Goal: Task Accomplishment & Management: Complete application form

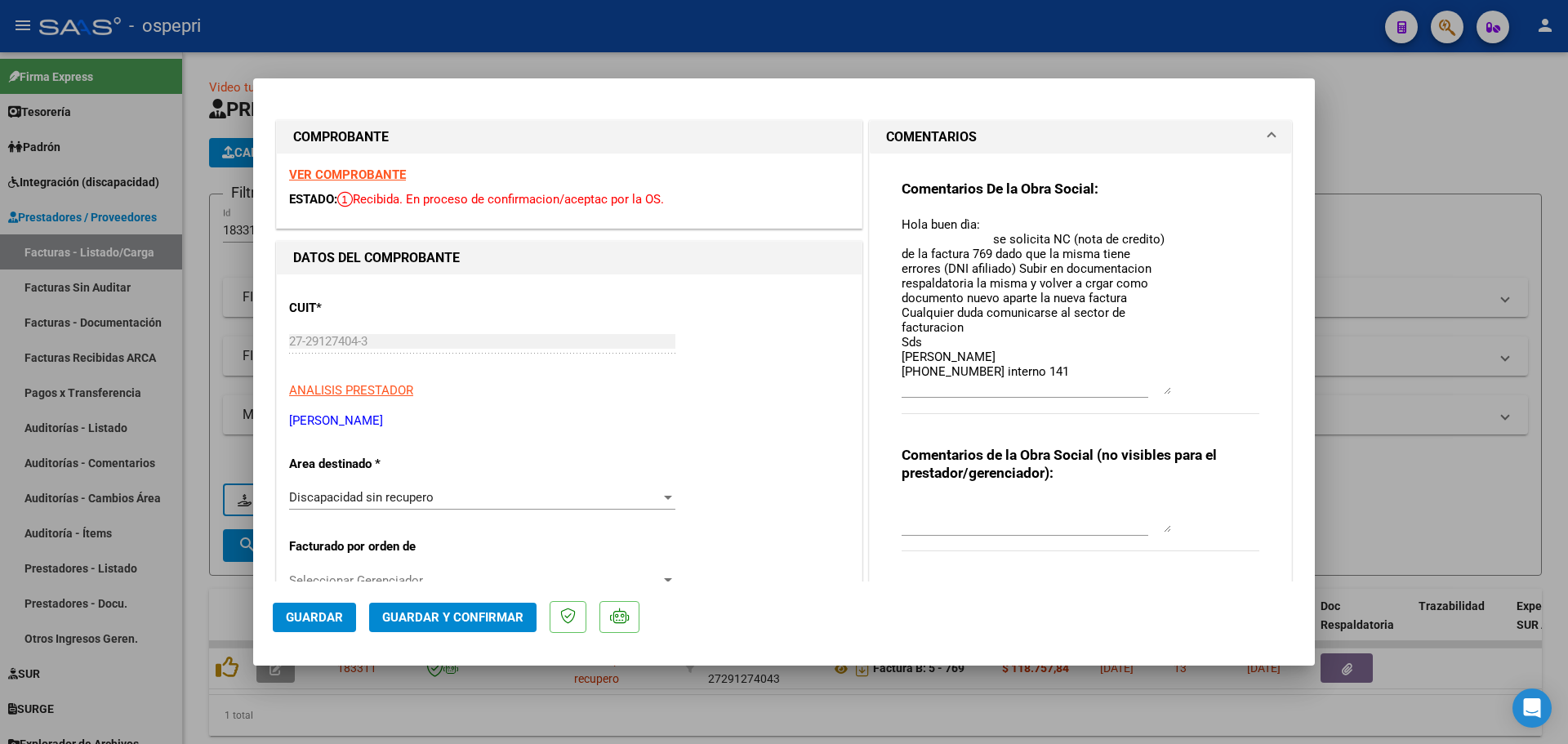
drag, startPoint x: 1157, startPoint y: 246, endPoint x: 1166, endPoint y: 393, distance: 147.3
click at [1166, 393] on div "Comentarios De la Obra Social: Hola buen dìa: se solicita NC (nota de credito) …" at bounding box center [1080, 305] width 357 height 251
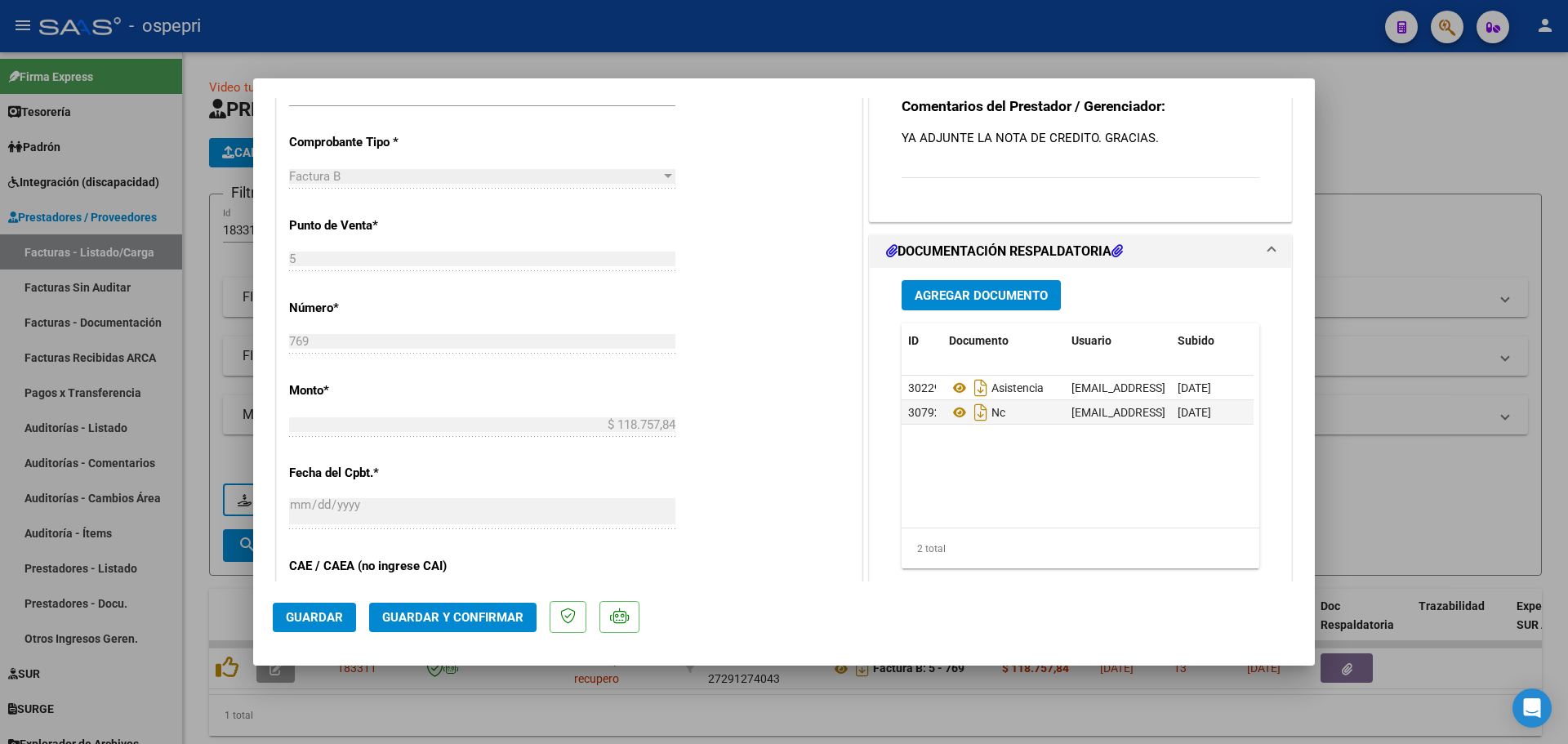
scroll to position [490, 0]
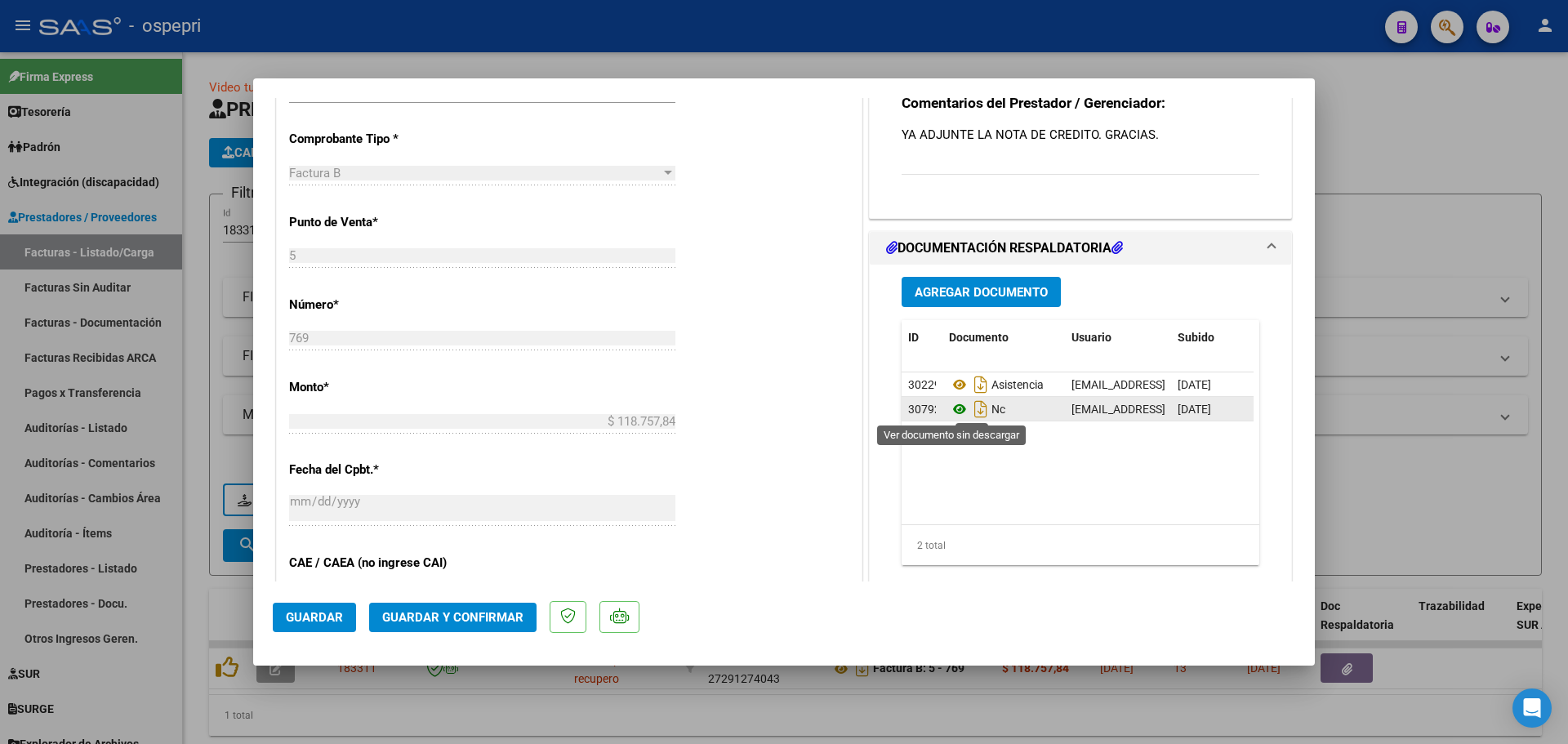
click at [955, 407] on icon at bounding box center [958, 409] width 21 height 19
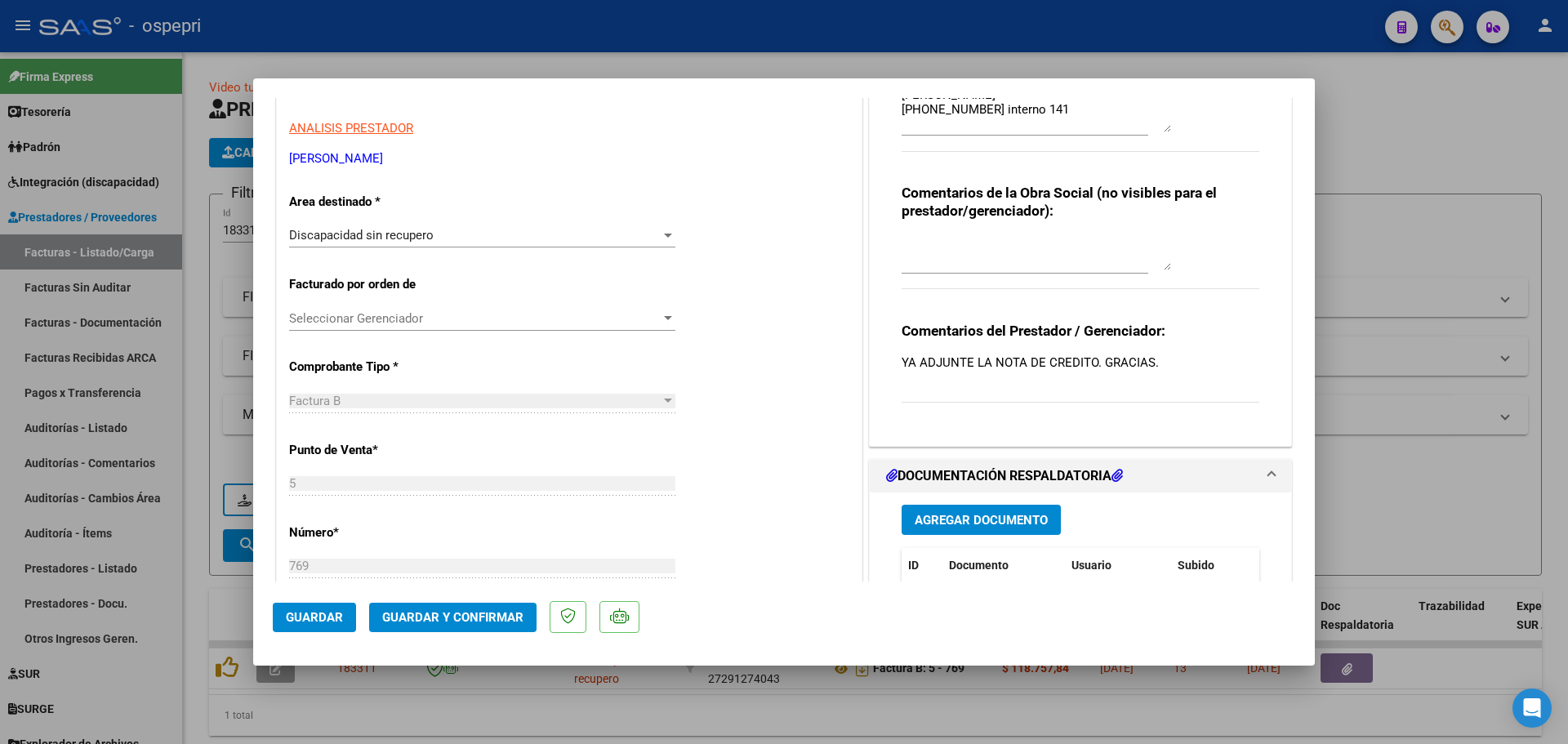
scroll to position [163, 0]
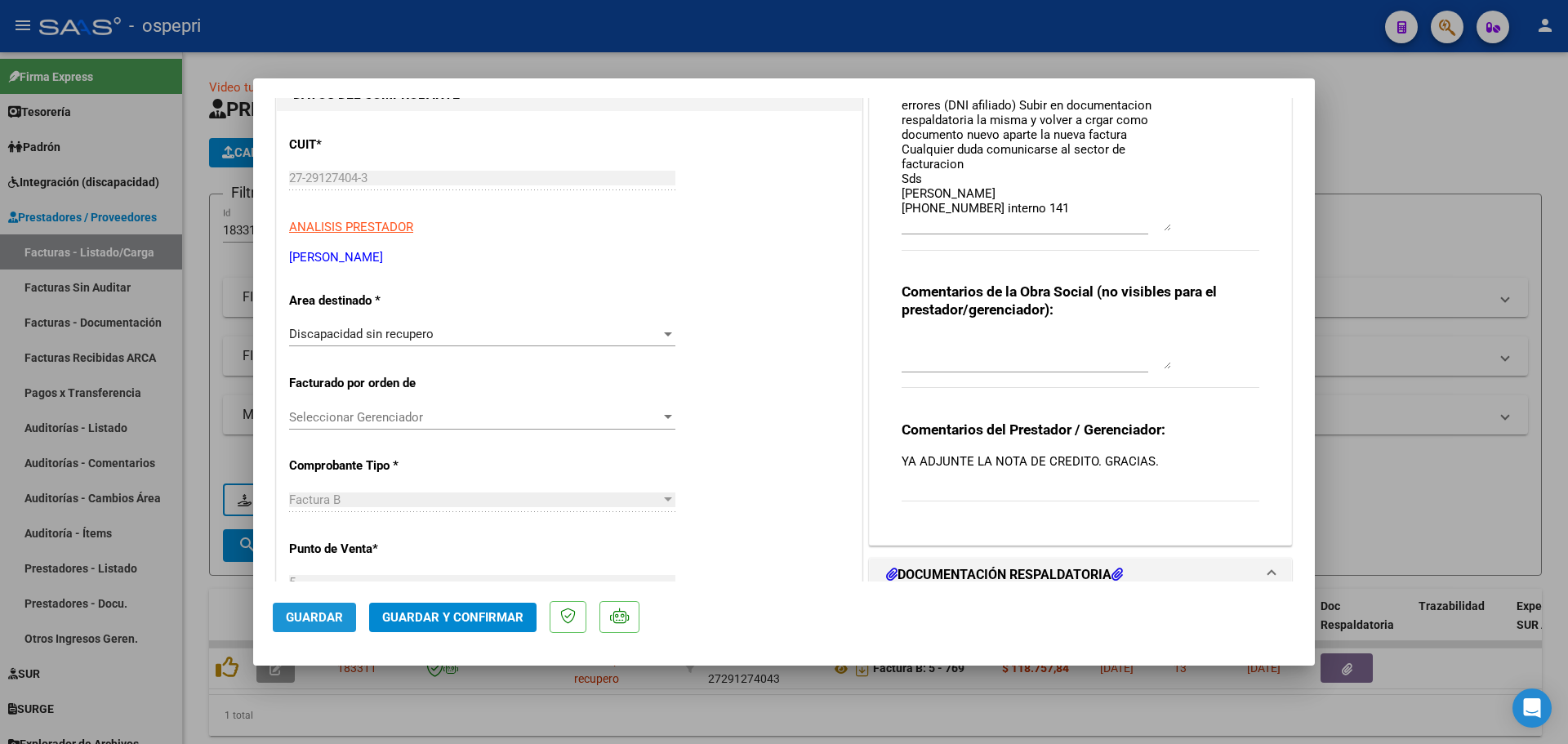
click at [325, 620] on span "Guardar" at bounding box center [314, 616] width 57 height 14
type input "$ 0,00"
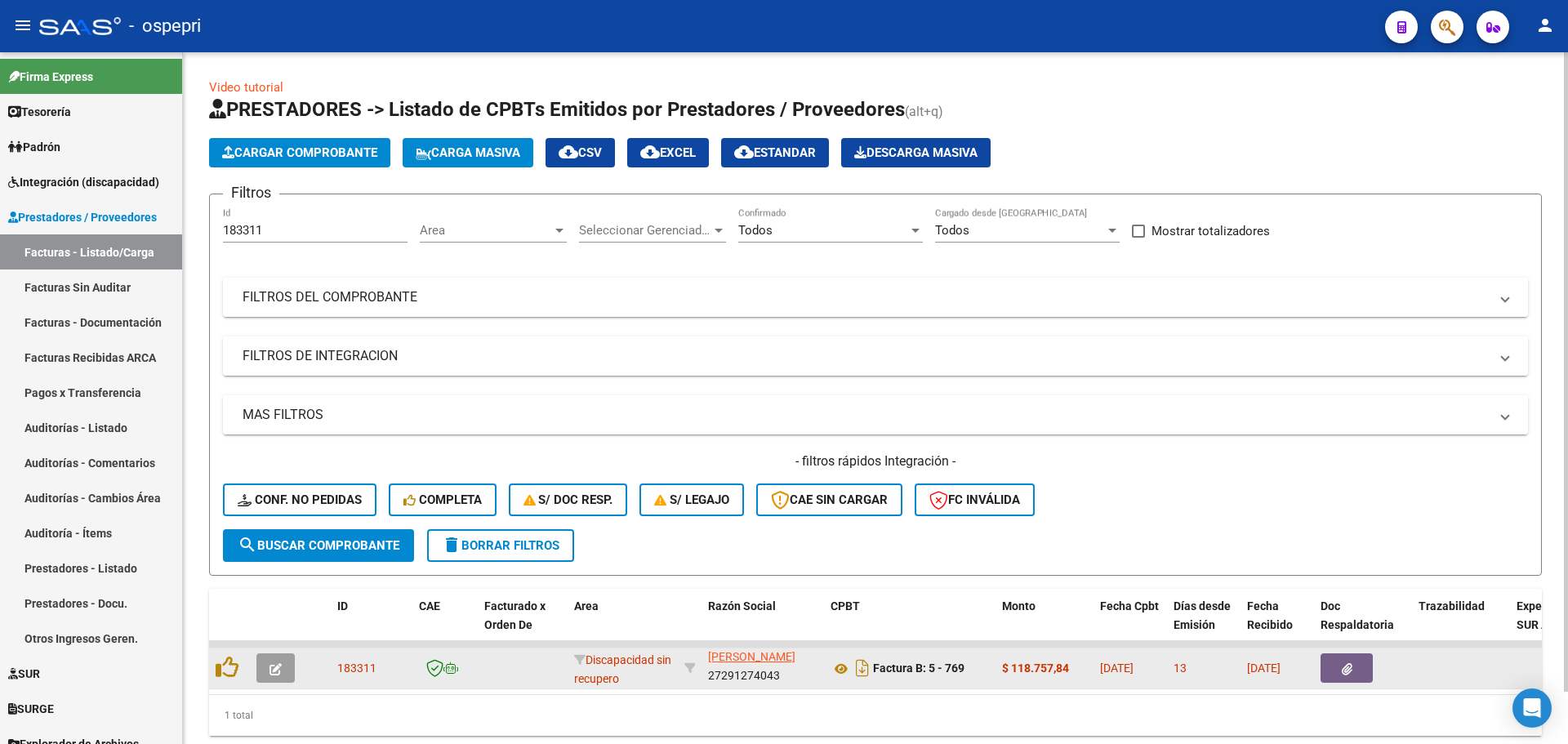
scroll to position [1, 0]
drag, startPoint x: 711, startPoint y: 675, endPoint x: 805, endPoint y: 675, distance: 94.0
click at [805, 675] on div "GUALTIERI MELINA ANDREA 27291274043" at bounding box center [763, 667] width 109 height 34
copy div "27291274043"
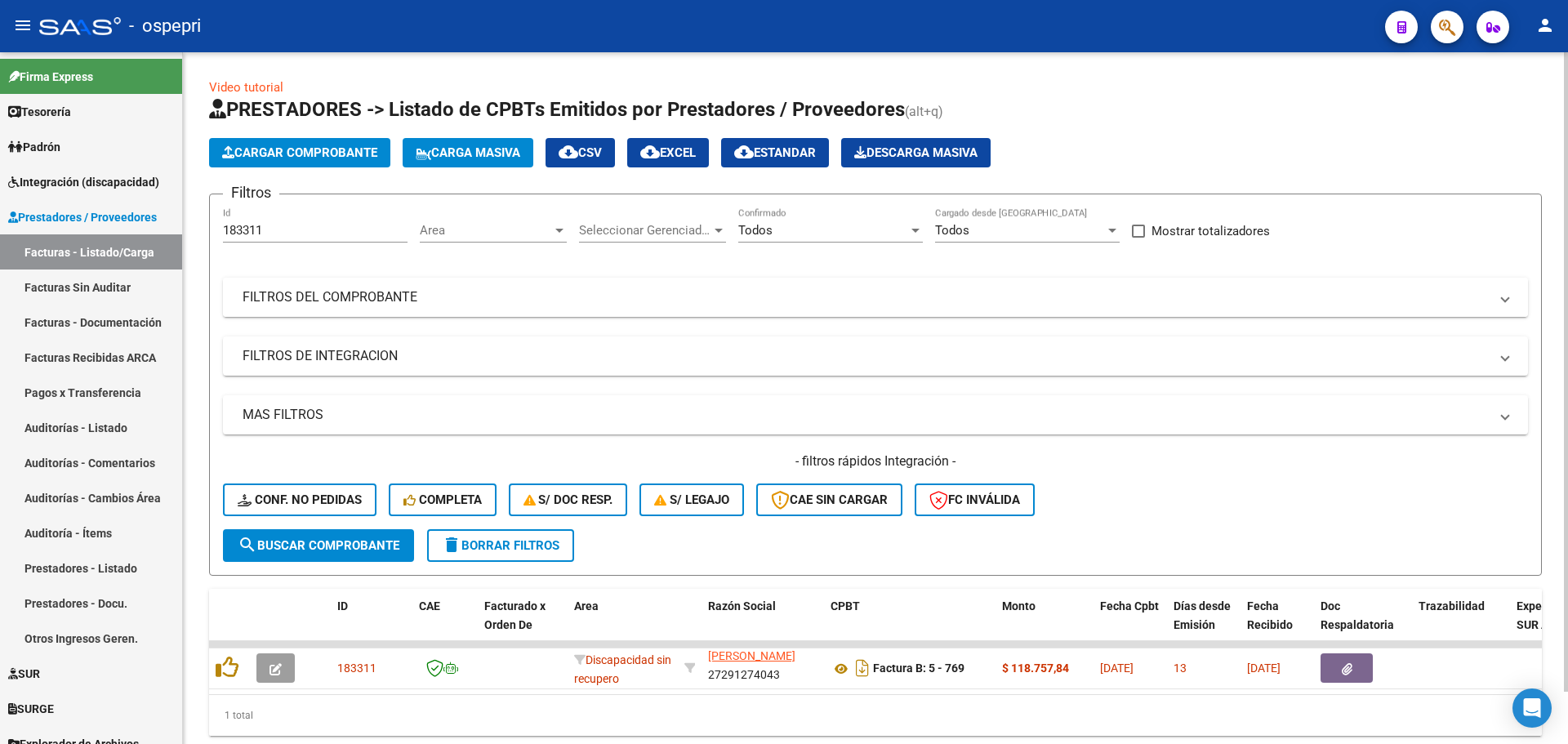
click at [1508, 295] on mat-expansion-panel-header "FILTROS DEL COMPROBANTE" at bounding box center [875, 297] width 1305 height 40
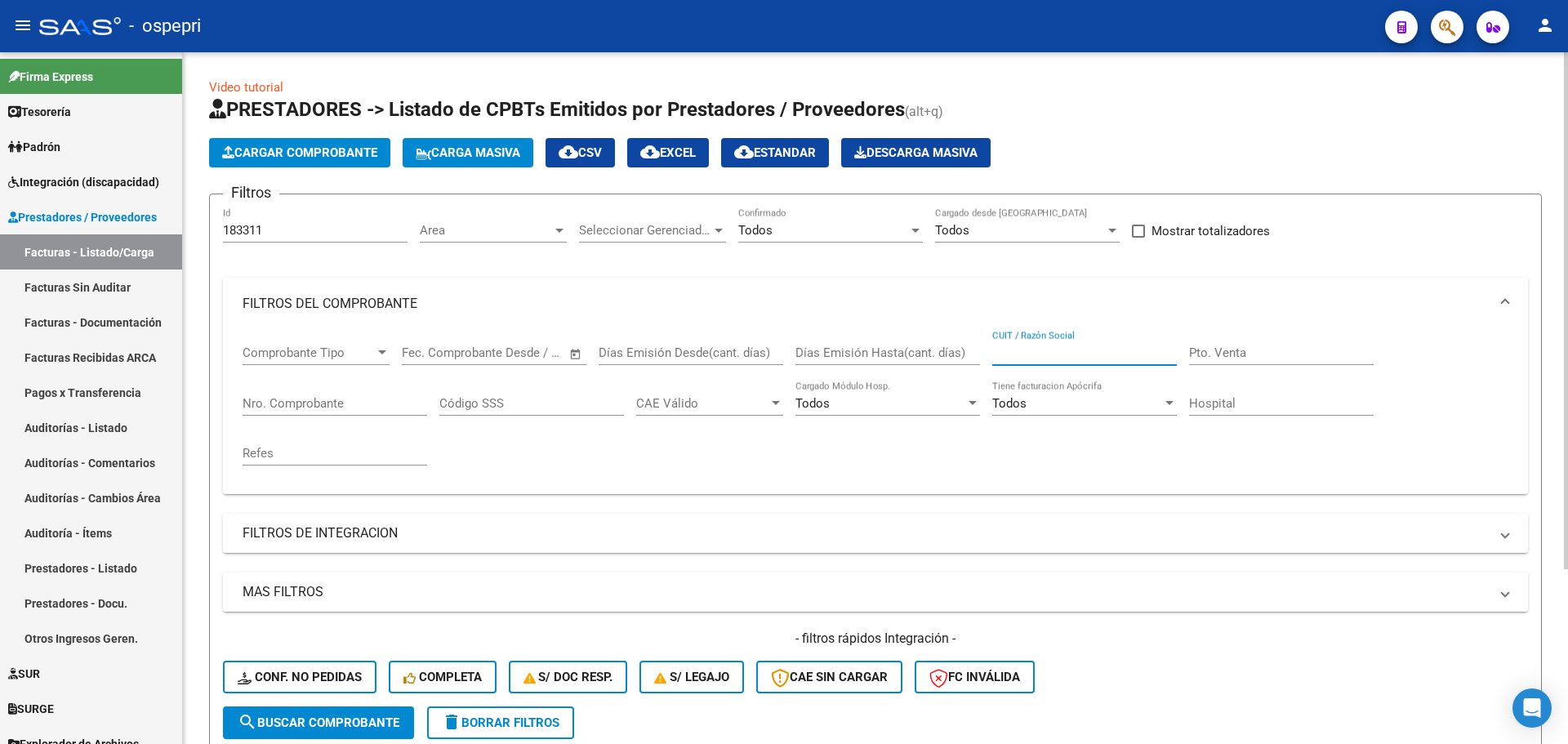
paste input "27291274043"
type input "27291274043"
click at [349, 727] on span "search Buscar Comprobante" at bounding box center [319, 722] width 161 height 14
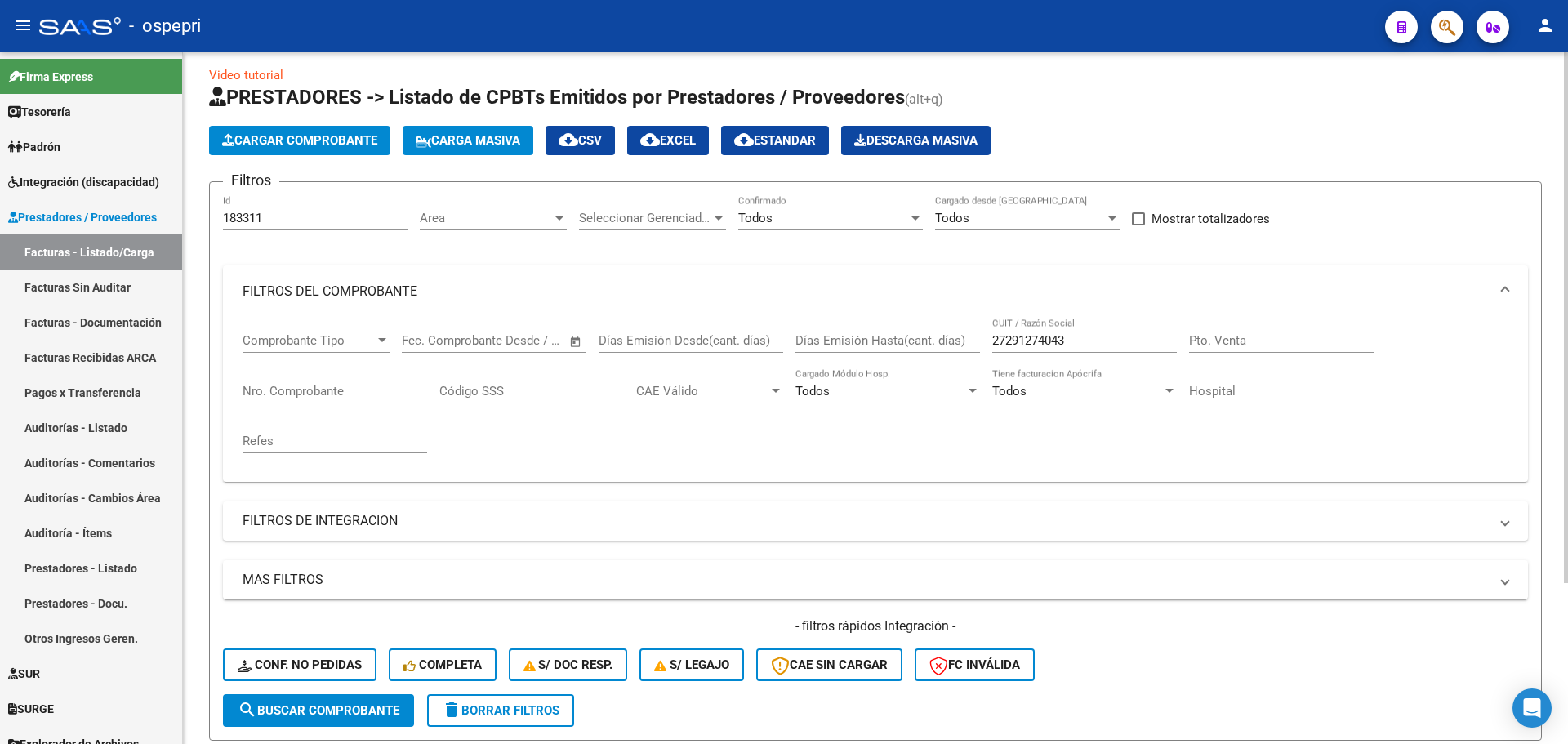
scroll to position [0, 0]
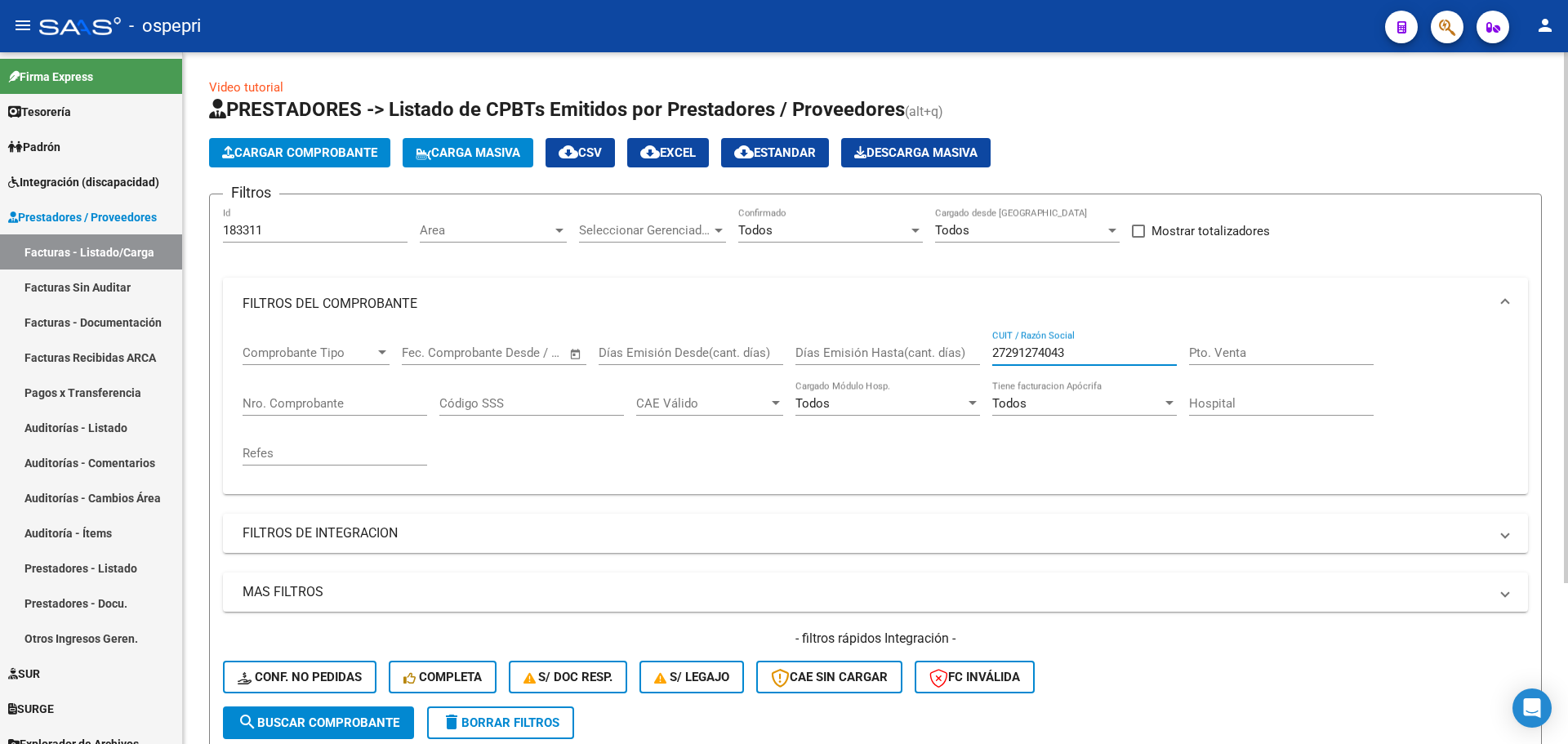
click at [1073, 353] on input "27291274043" at bounding box center [1084, 352] width 184 height 14
click at [1211, 301] on mat-panel-title "FILTROS DEL COMPROBANTE" at bounding box center [865, 303] width 1246 height 18
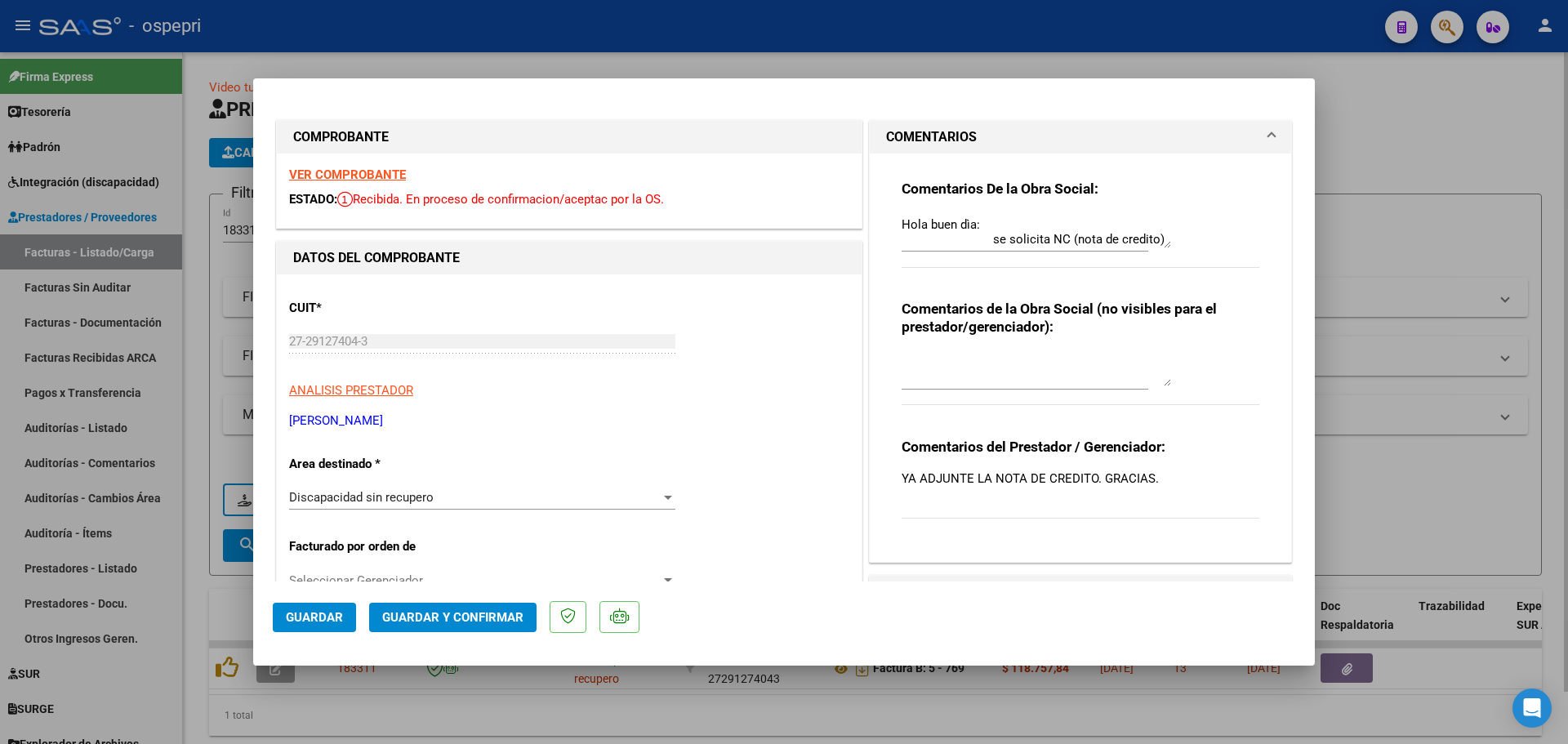
click at [1397, 142] on div at bounding box center [784, 372] width 1568 height 744
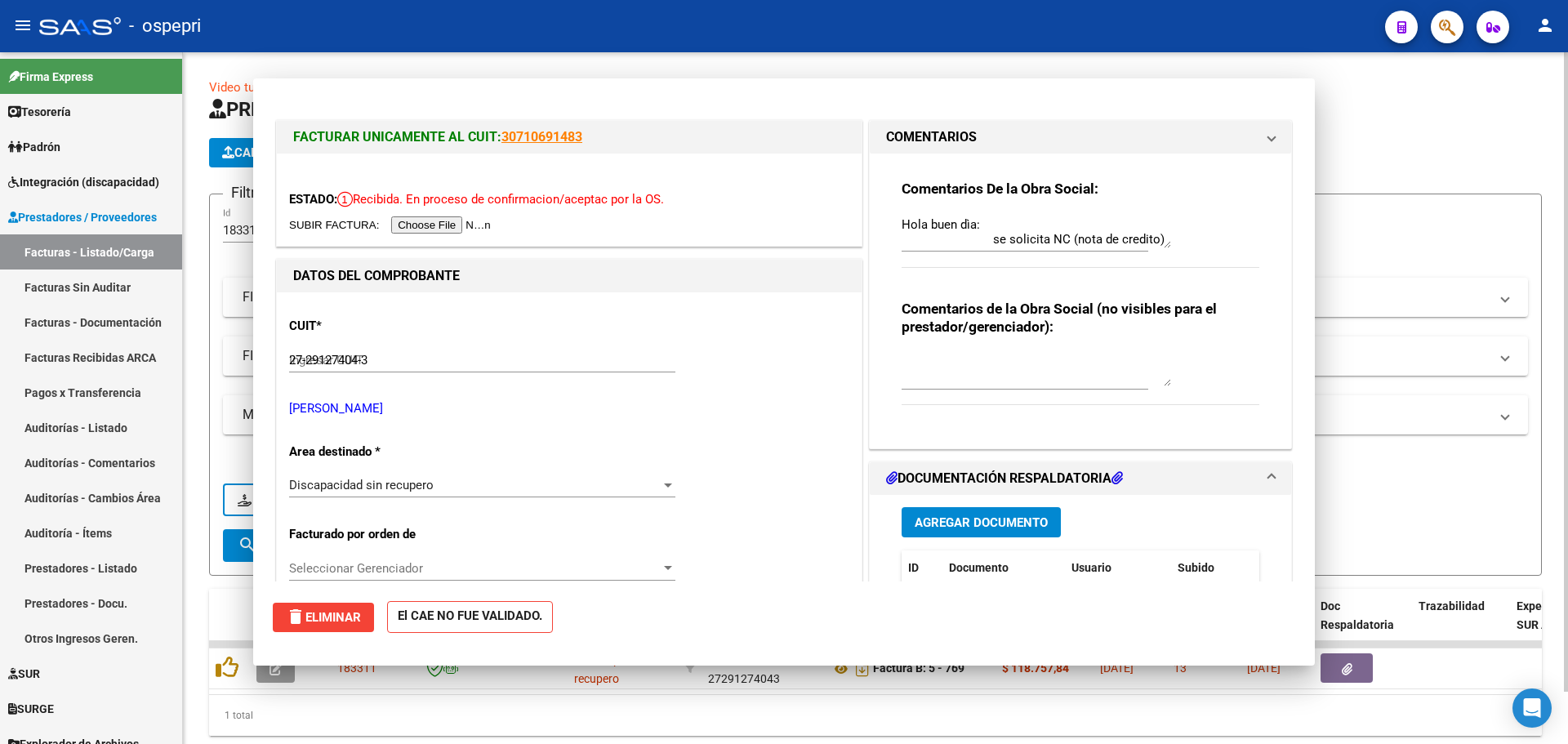
type input "$ 0,00"
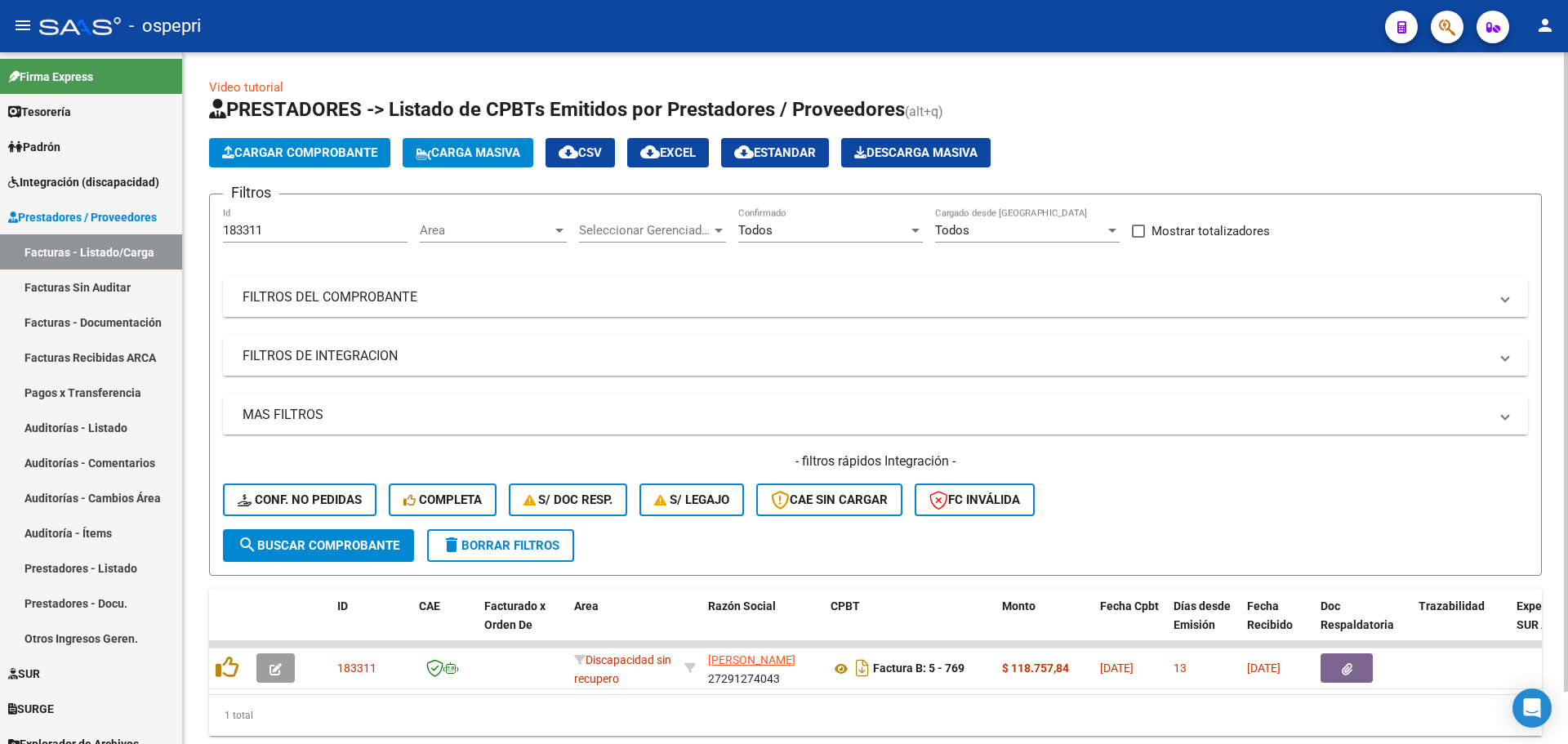
click at [1379, 133] on app-list-header "PRESTADORES -> Listado de CPBTs Emitidos por Prestadores / Proveedores (alt+q) …" at bounding box center [875, 336] width 1333 height 479
